Goal: Find specific fact: Find specific fact

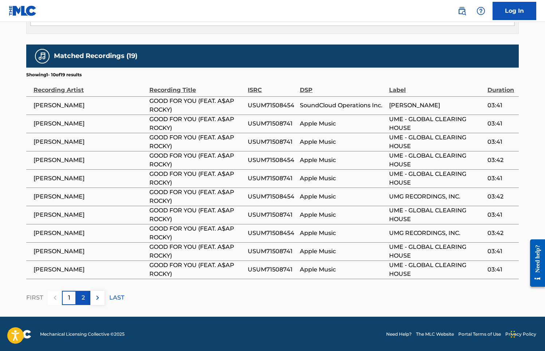
click at [82, 295] on p "2" at bounding box center [83, 297] width 3 height 9
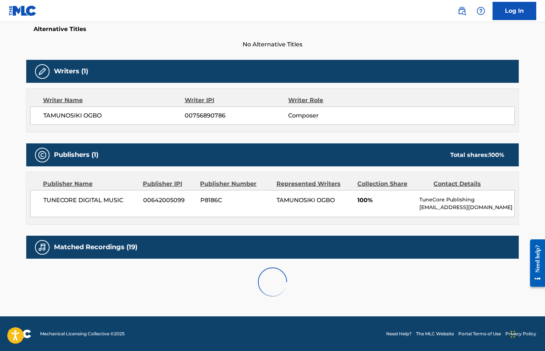
scroll to position [386, 0]
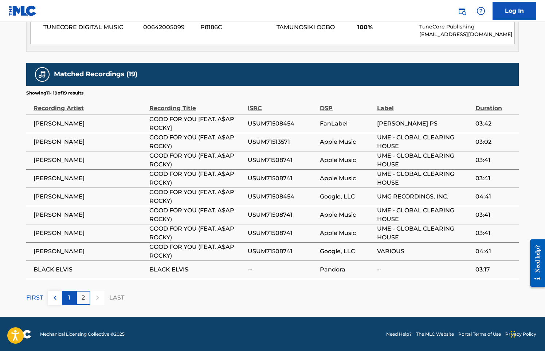
click at [70, 299] on p "1" at bounding box center [69, 297] width 2 height 9
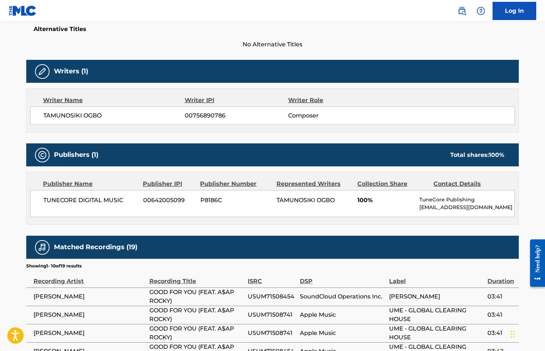
scroll to position [404, 0]
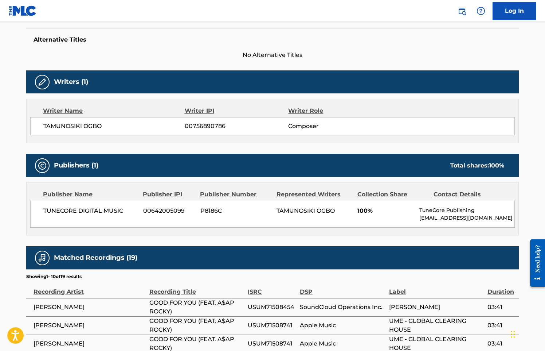
scroll to position [12, 0]
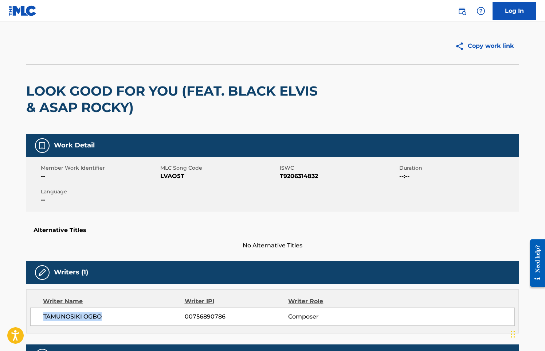
drag, startPoint x: 113, startPoint y: 321, endPoint x: 44, endPoint y: 314, distance: 68.8
click at [44, 314] on div "[PERSON_NAME] OGBO 00756890786 Composer" at bounding box center [272, 316] width 485 height 18
copy span "TAMUNOSIKI OGBO"
